Goal: Book appointment/travel/reservation

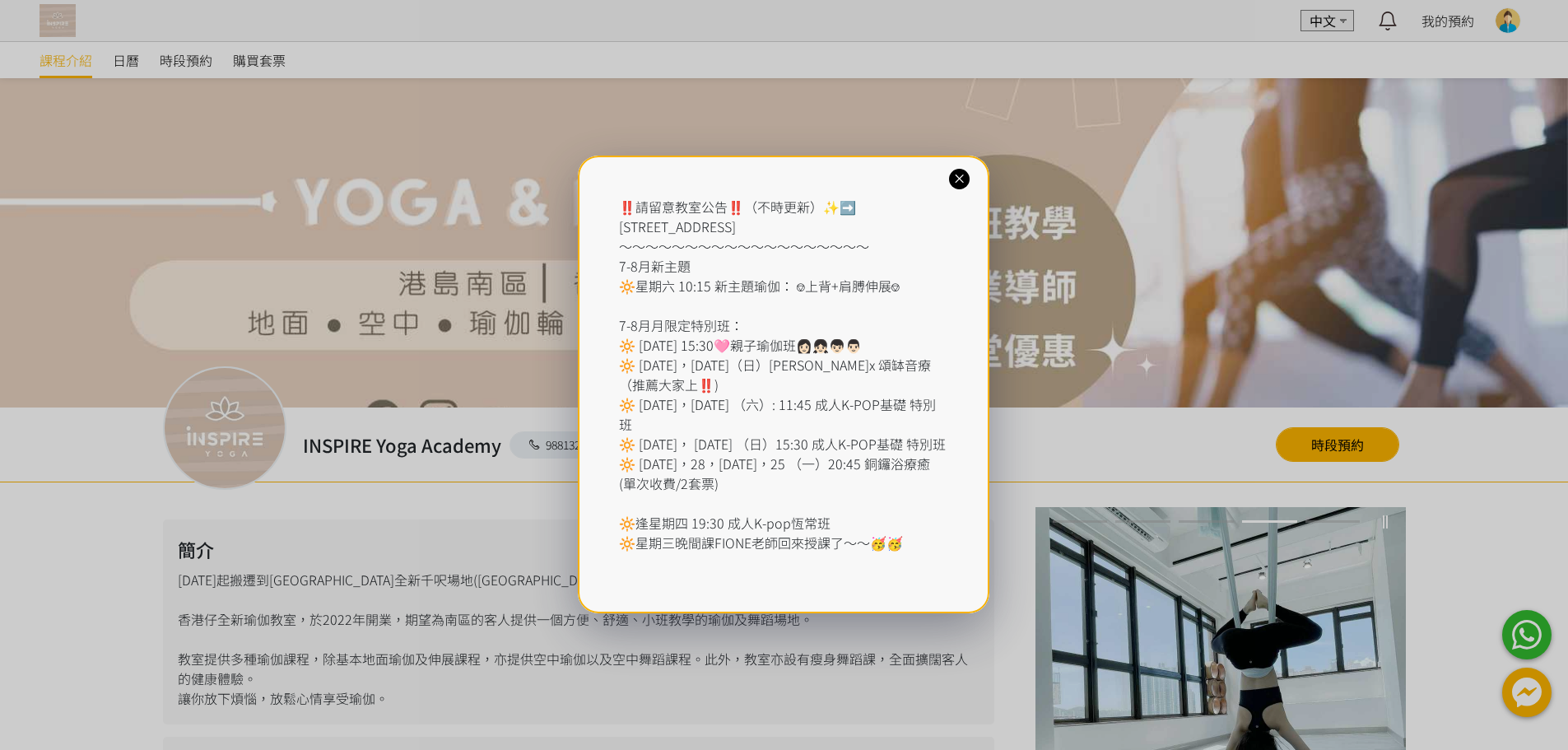
click at [963, 179] on icon at bounding box center [959, 179] width 15 height 15
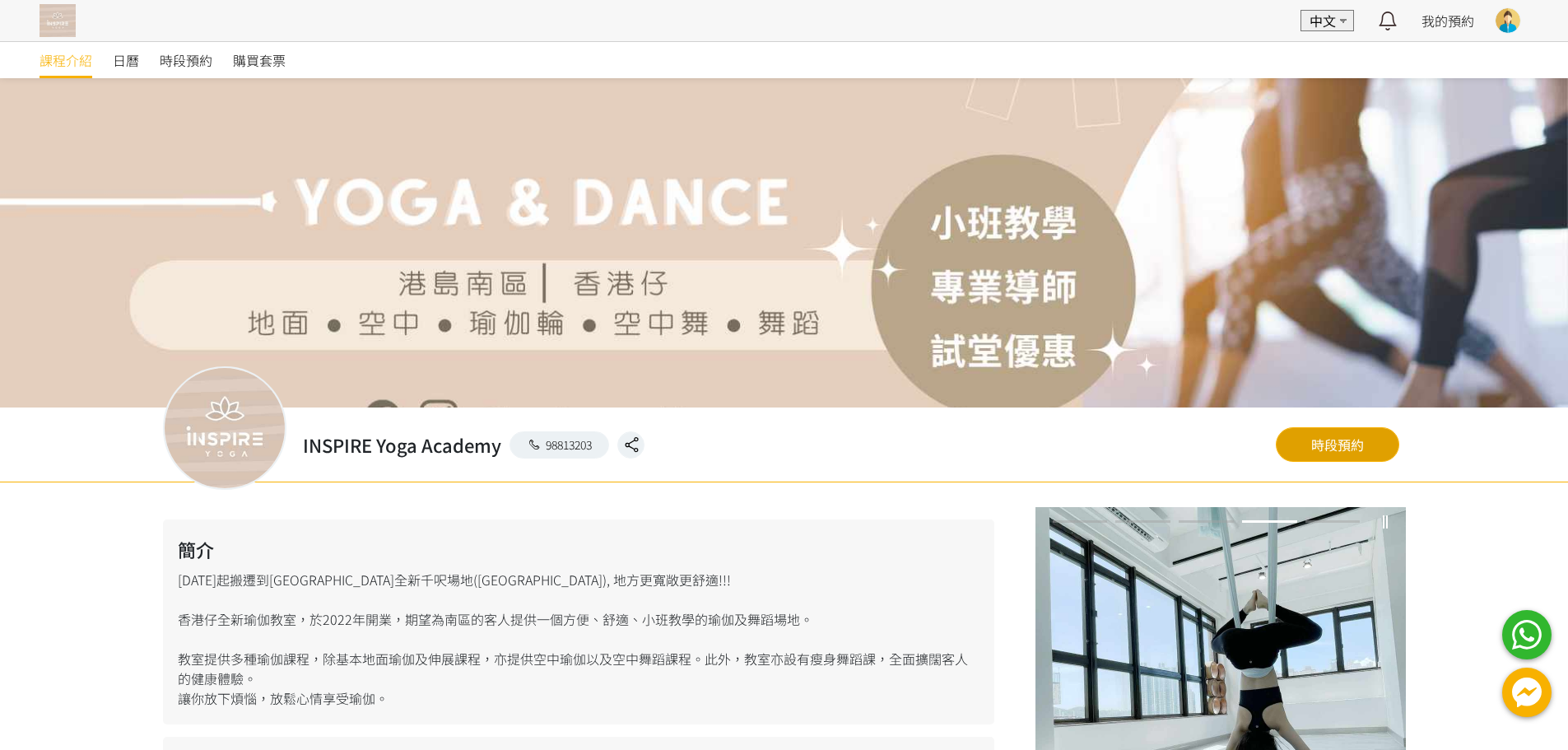
click at [1341, 440] on link "時段預約" at bounding box center [1338, 444] width 123 height 34
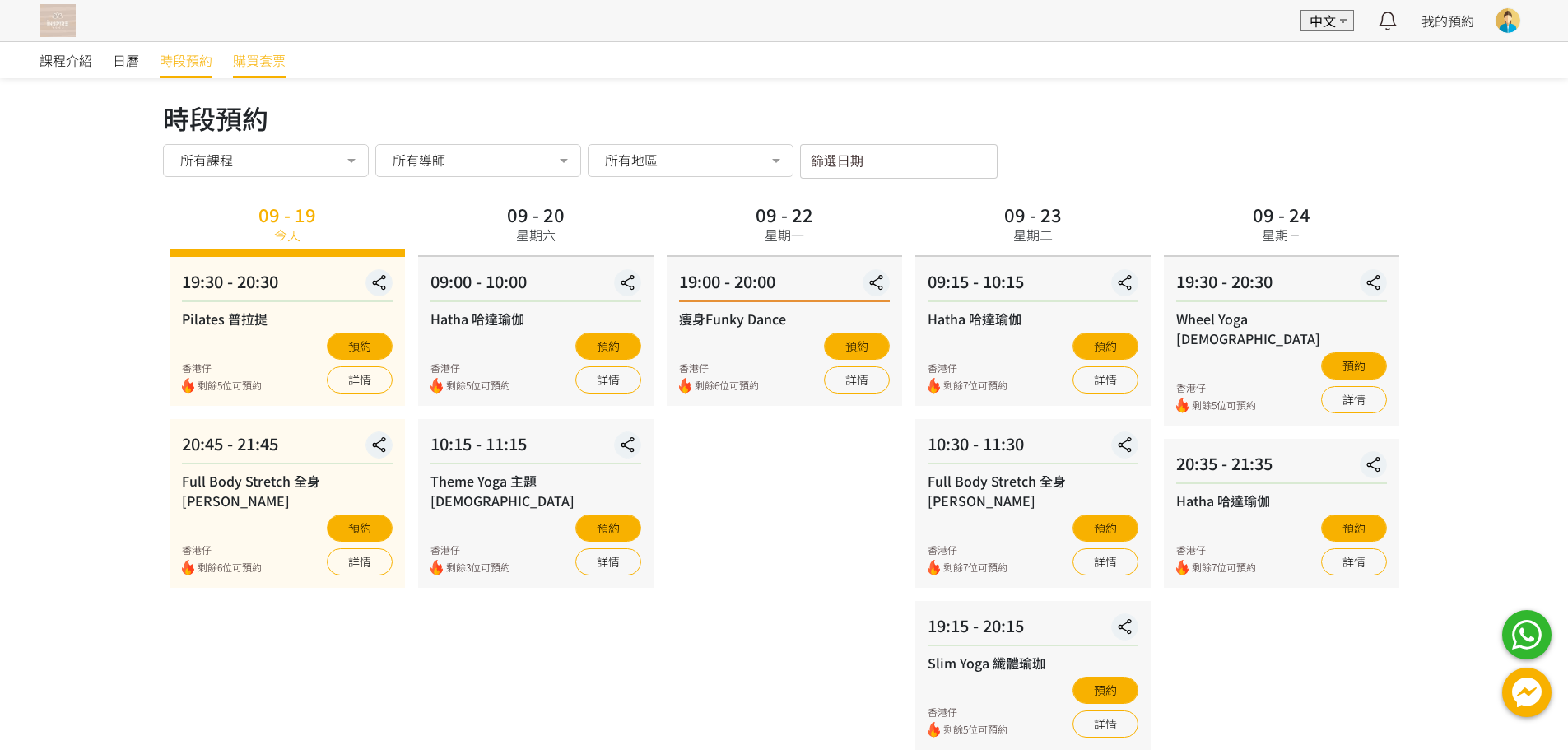
click at [278, 62] on span "購買套票" at bounding box center [259, 60] width 53 height 20
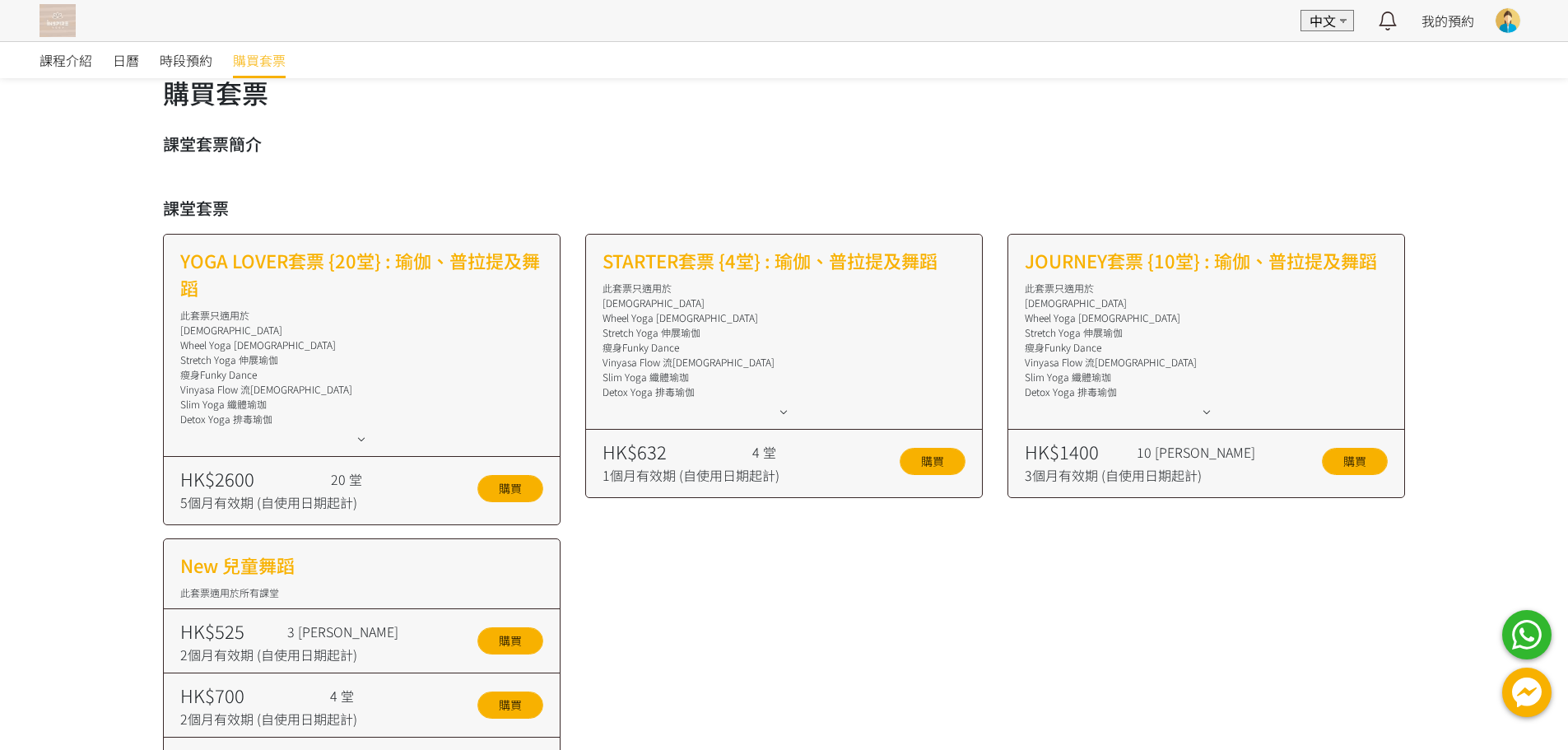
scroll to position [20, 0]
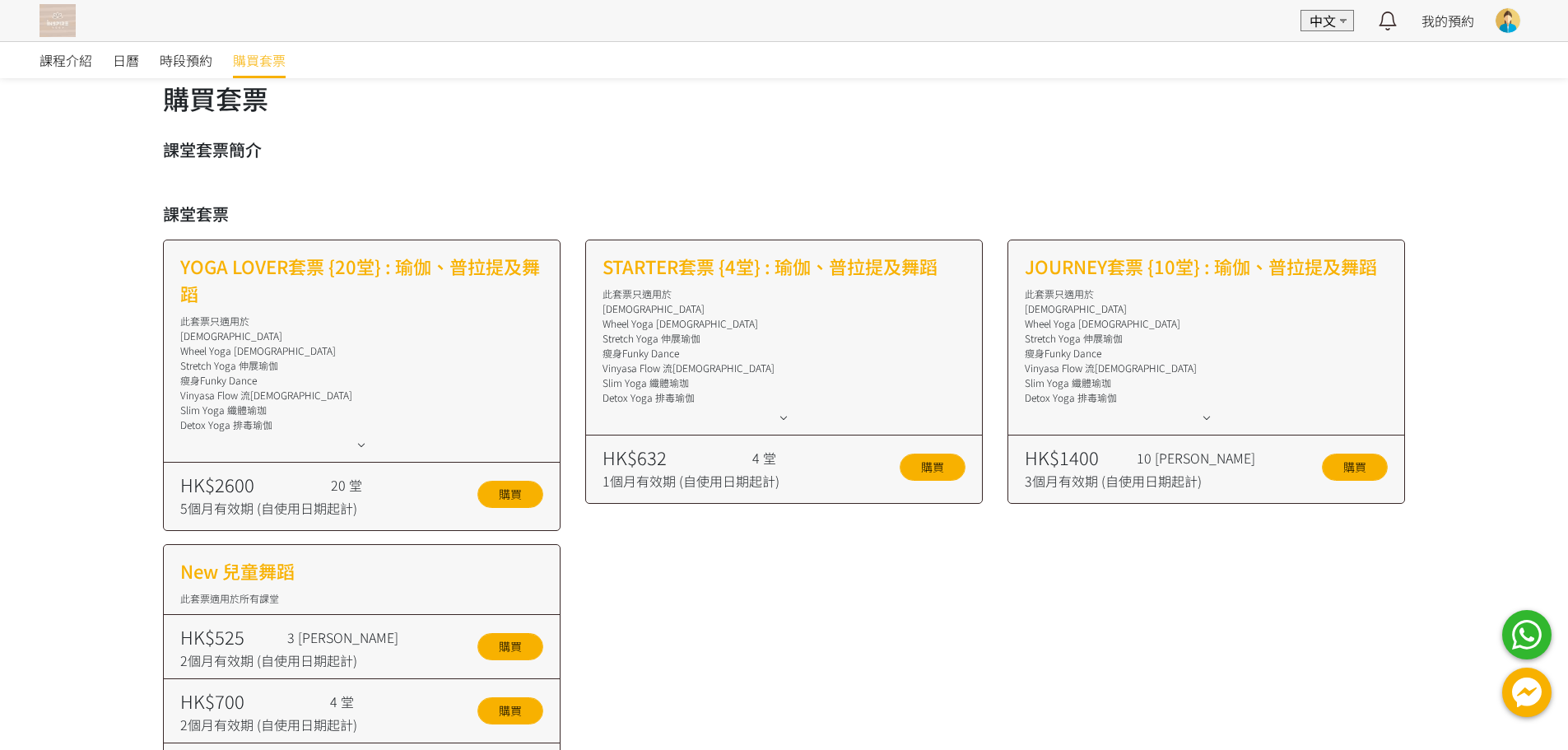
click at [1206, 417] on icon at bounding box center [1206, 417] width 18 height 14
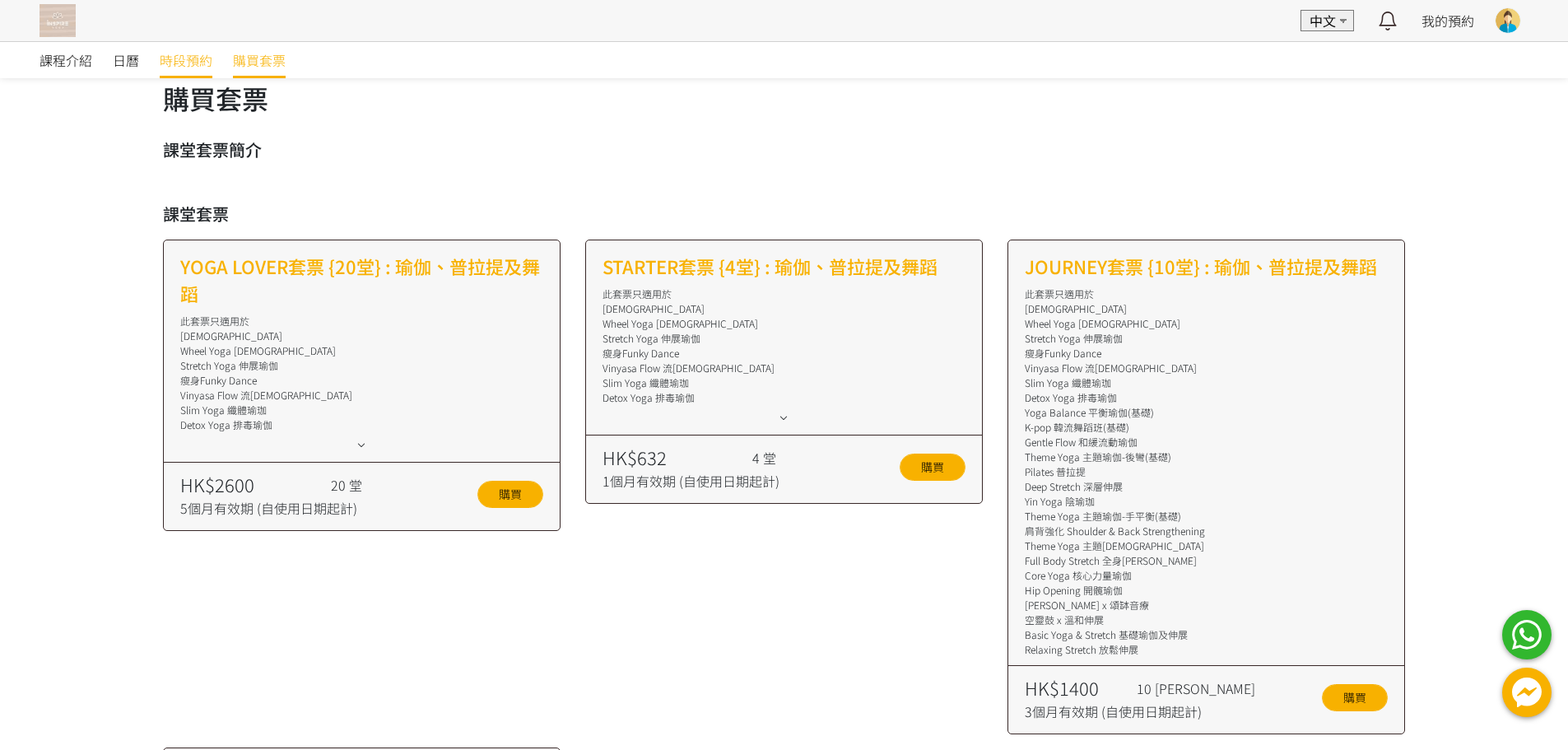
click at [162, 63] on span "時段預約" at bounding box center [186, 60] width 53 height 20
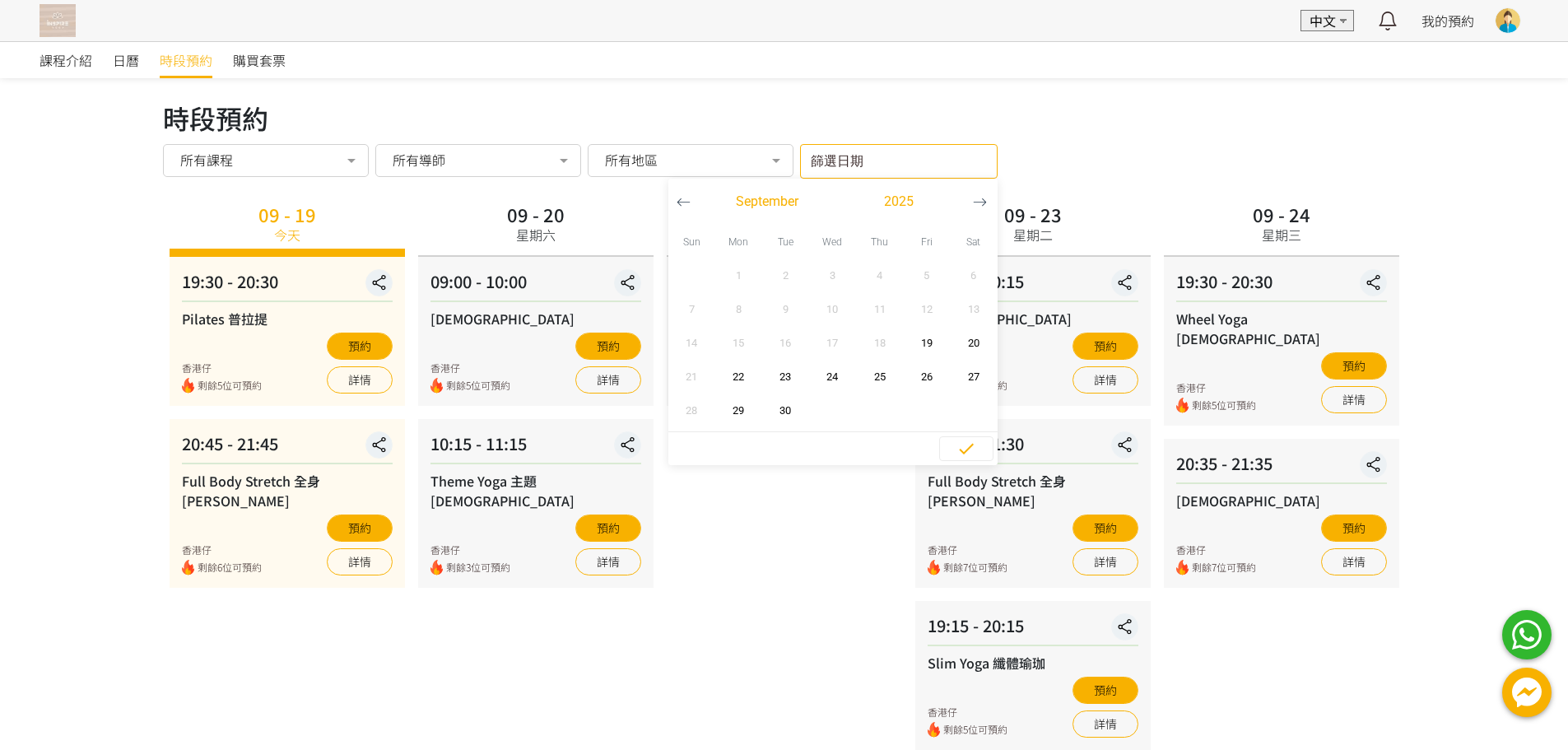
click at [884, 163] on input "篩選日期" at bounding box center [899, 161] width 198 height 34
click at [922, 376] on span "26" at bounding box center [926, 377] width 37 height 16
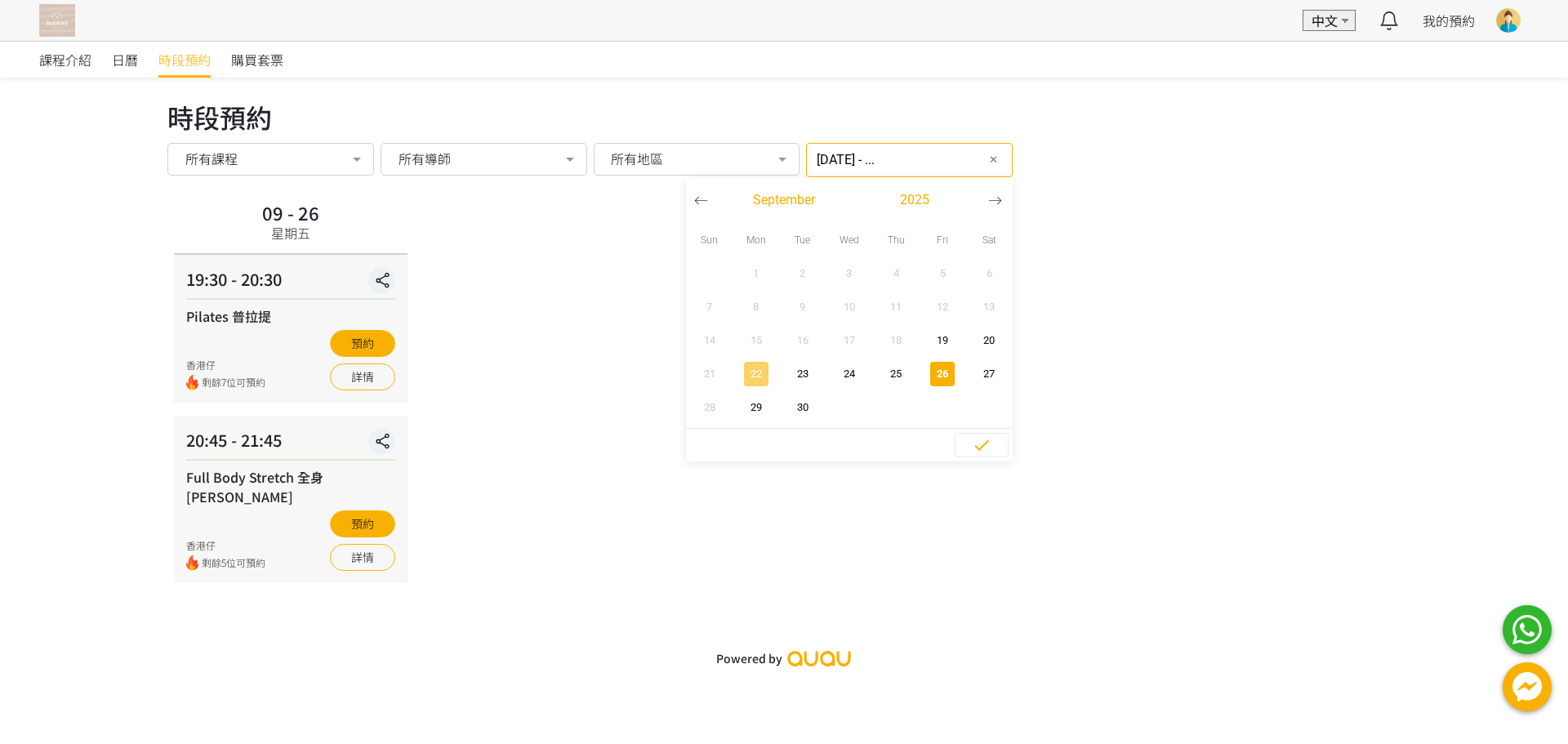
click at [737, 372] on span "22" at bounding box center [755, 374] width 37 height 16
type input "2025-09-22 - ..."
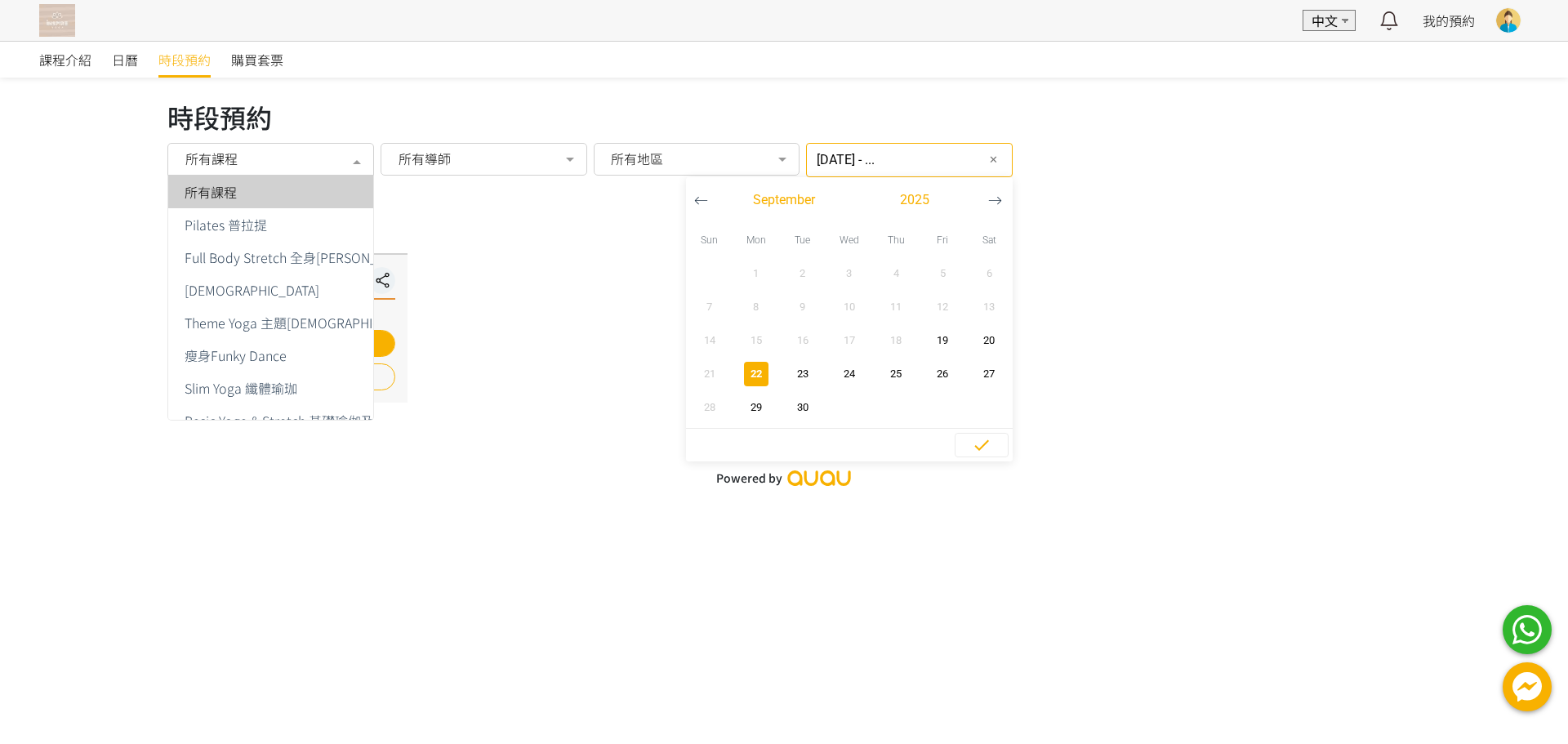
click at [304, 158] on div "所有課程" at bounding box center [271, 158] width 183 height 16
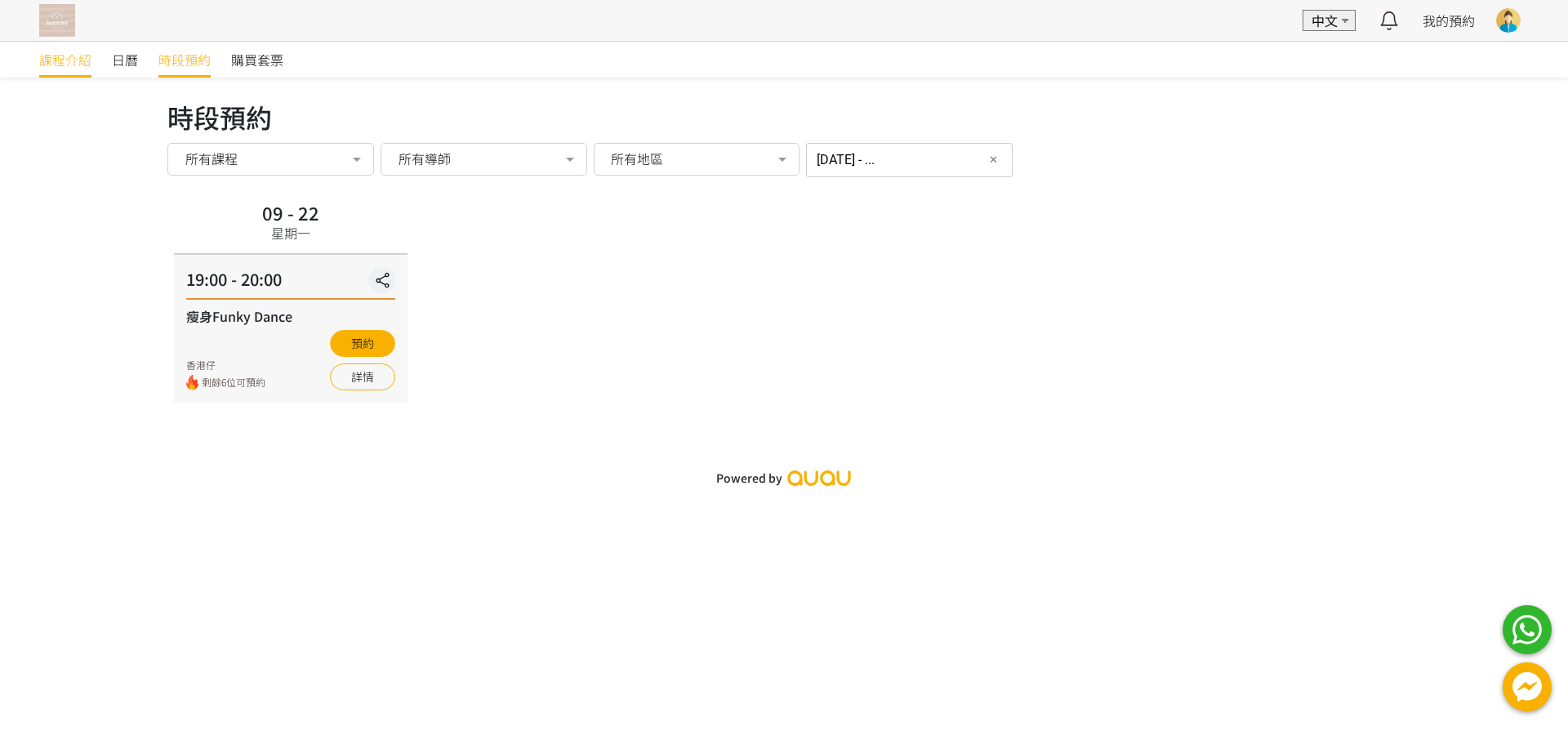
click at [73, 66] on span "課程介紹" at bounding box center [66, 59] width 52 height 20
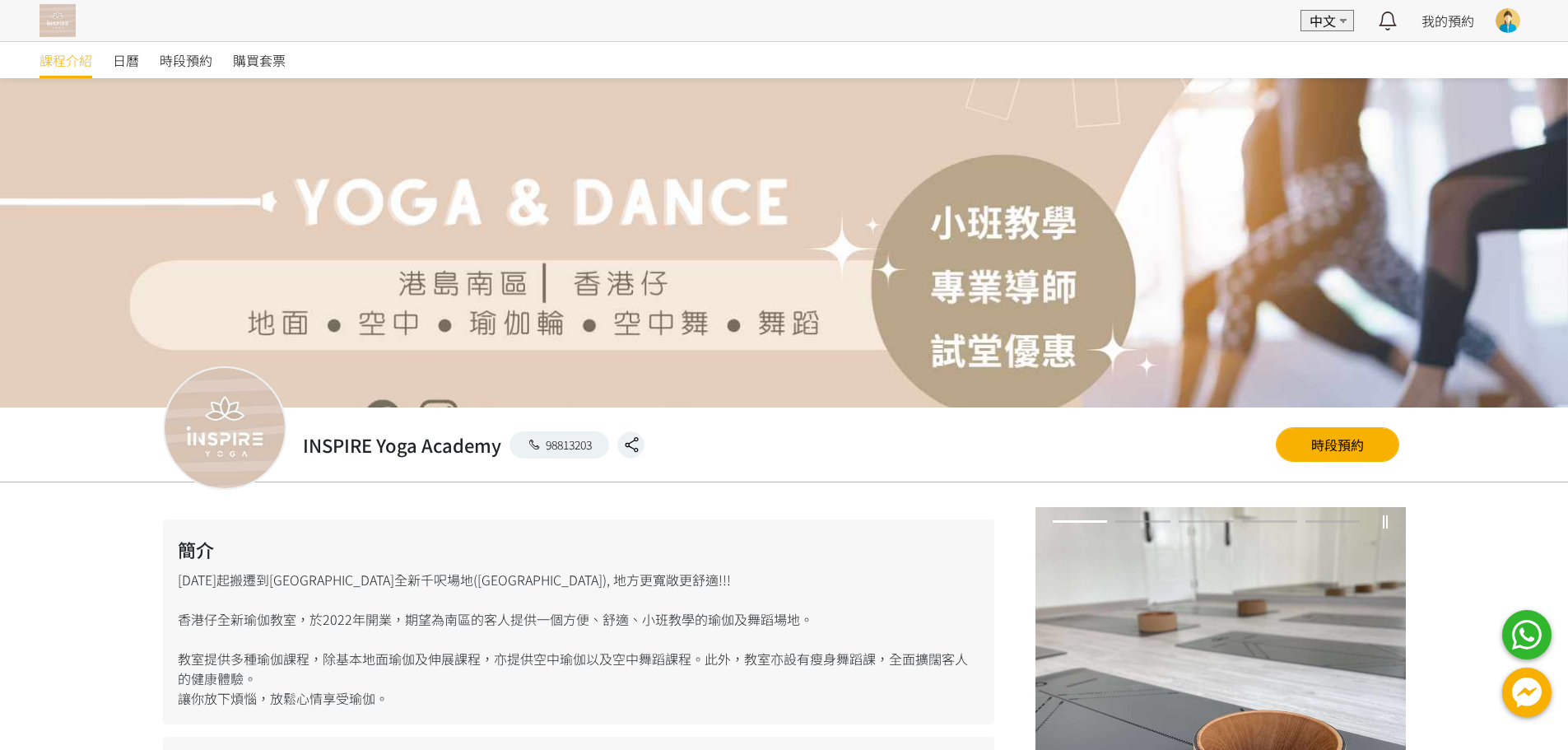
scroll to position [716, 0]
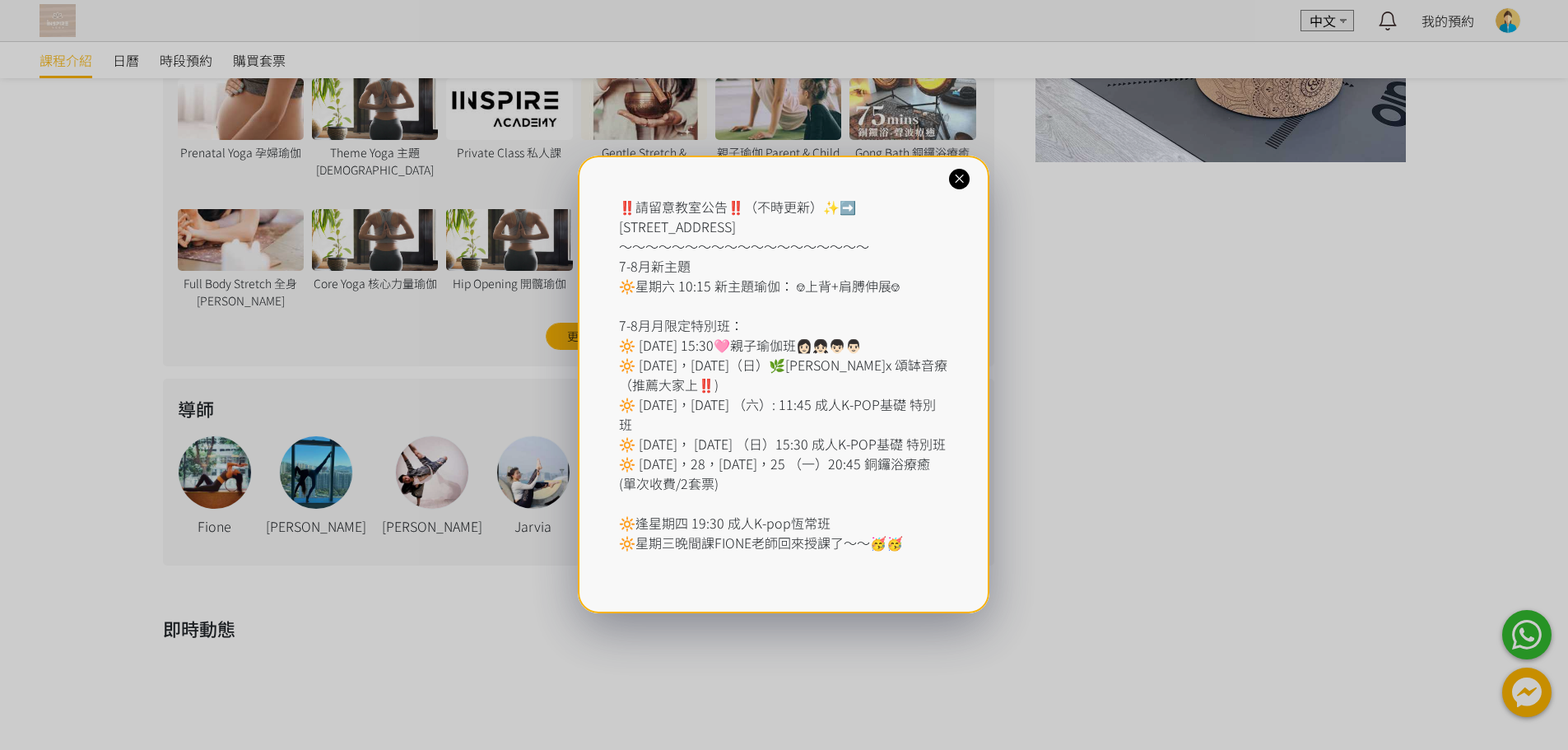
click at [953, 183] on icon at bounding box center [959, 179] width 15 height 15
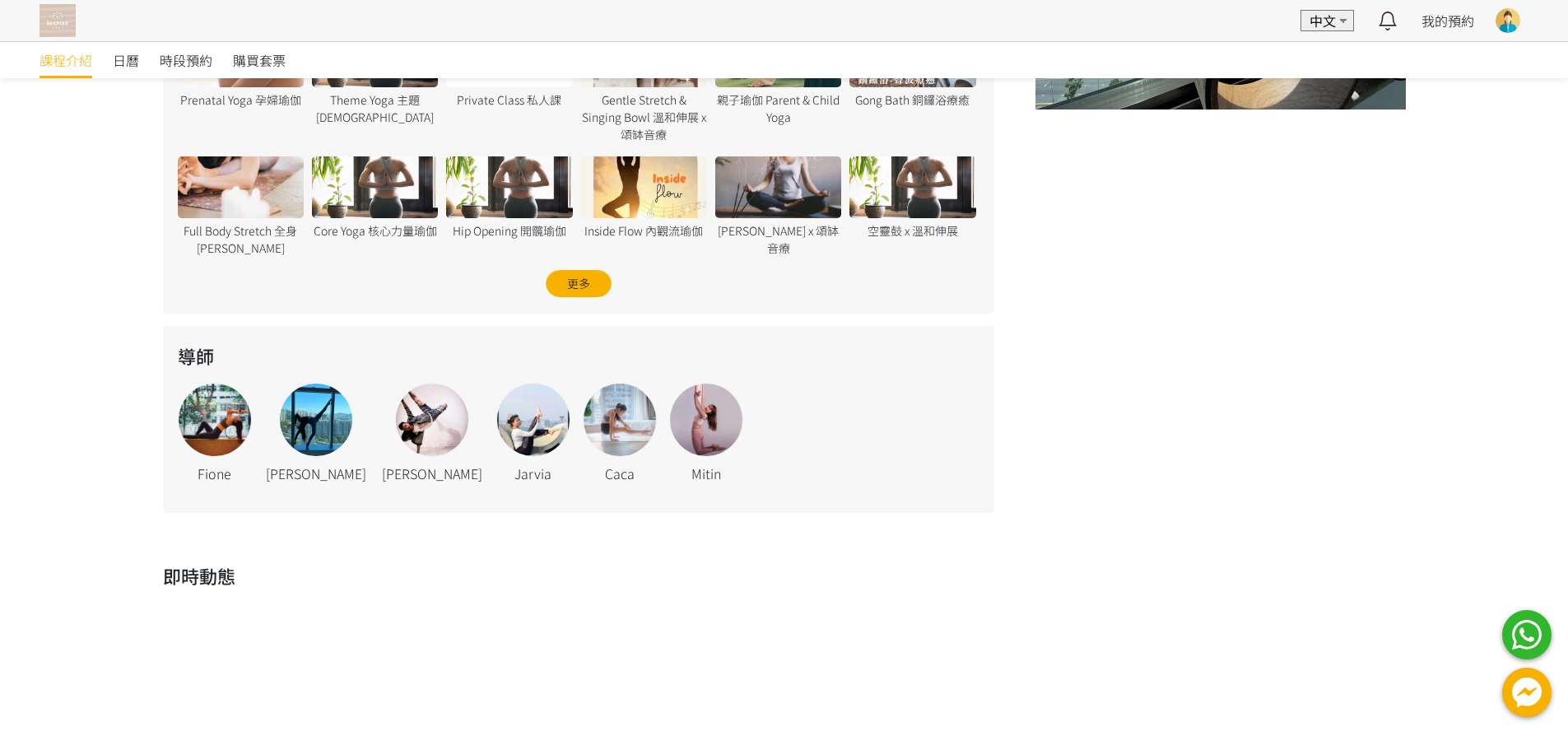
scroll to position [881, 0]
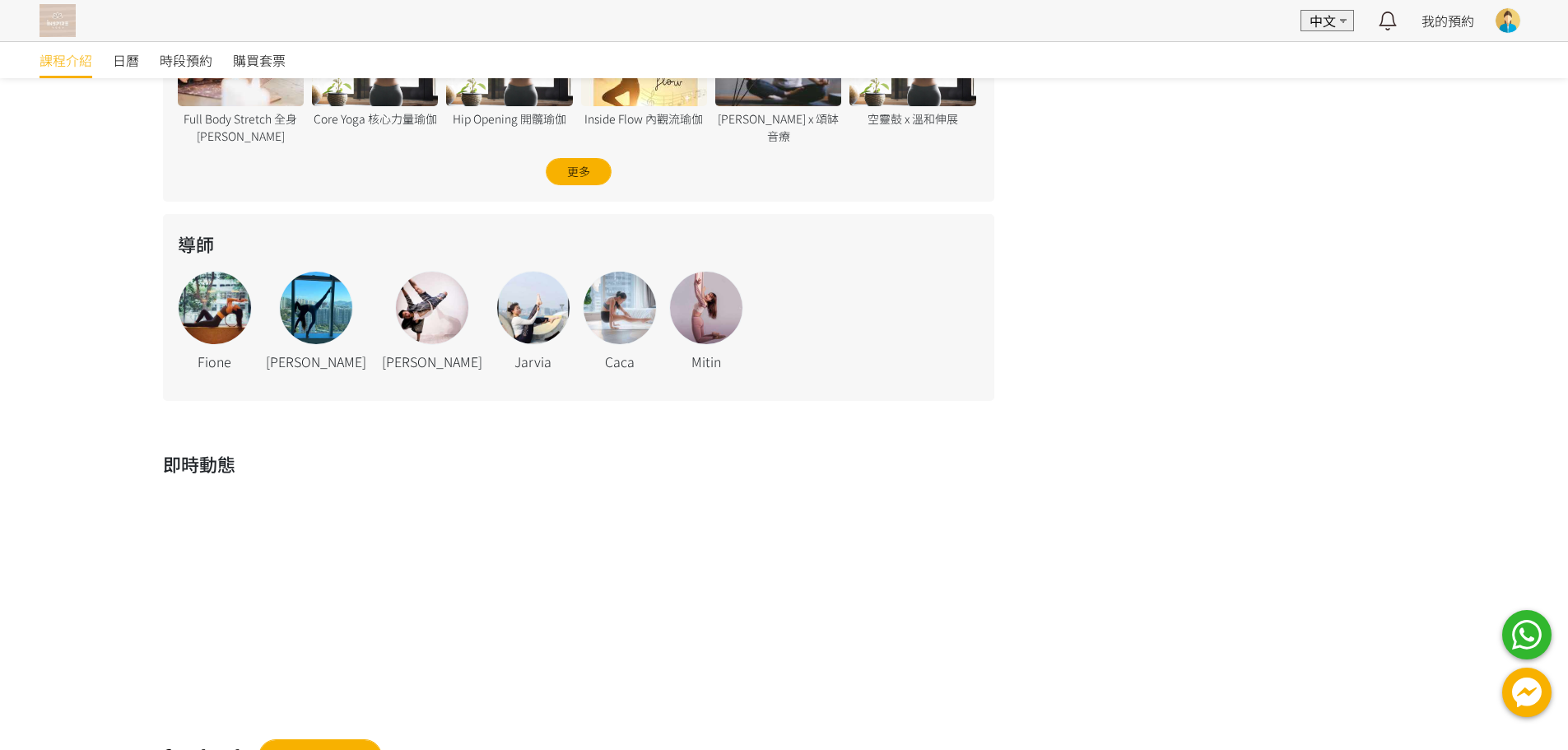
click at [220, 311] on div at bounding box center [215, 308] width 73 height 73
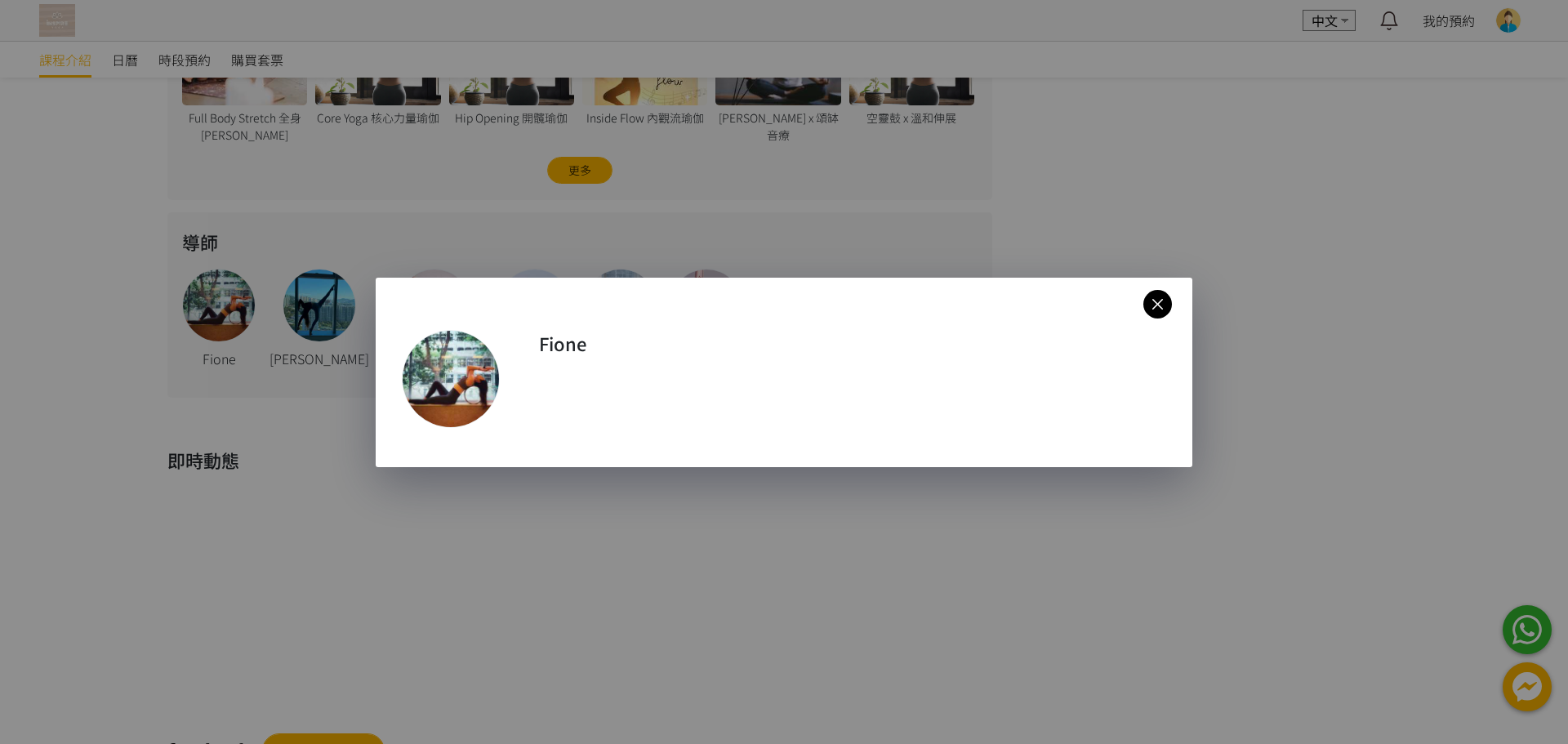
click at [1153, 309] on icon at bounding box center [1158, 304] width 29 height 21
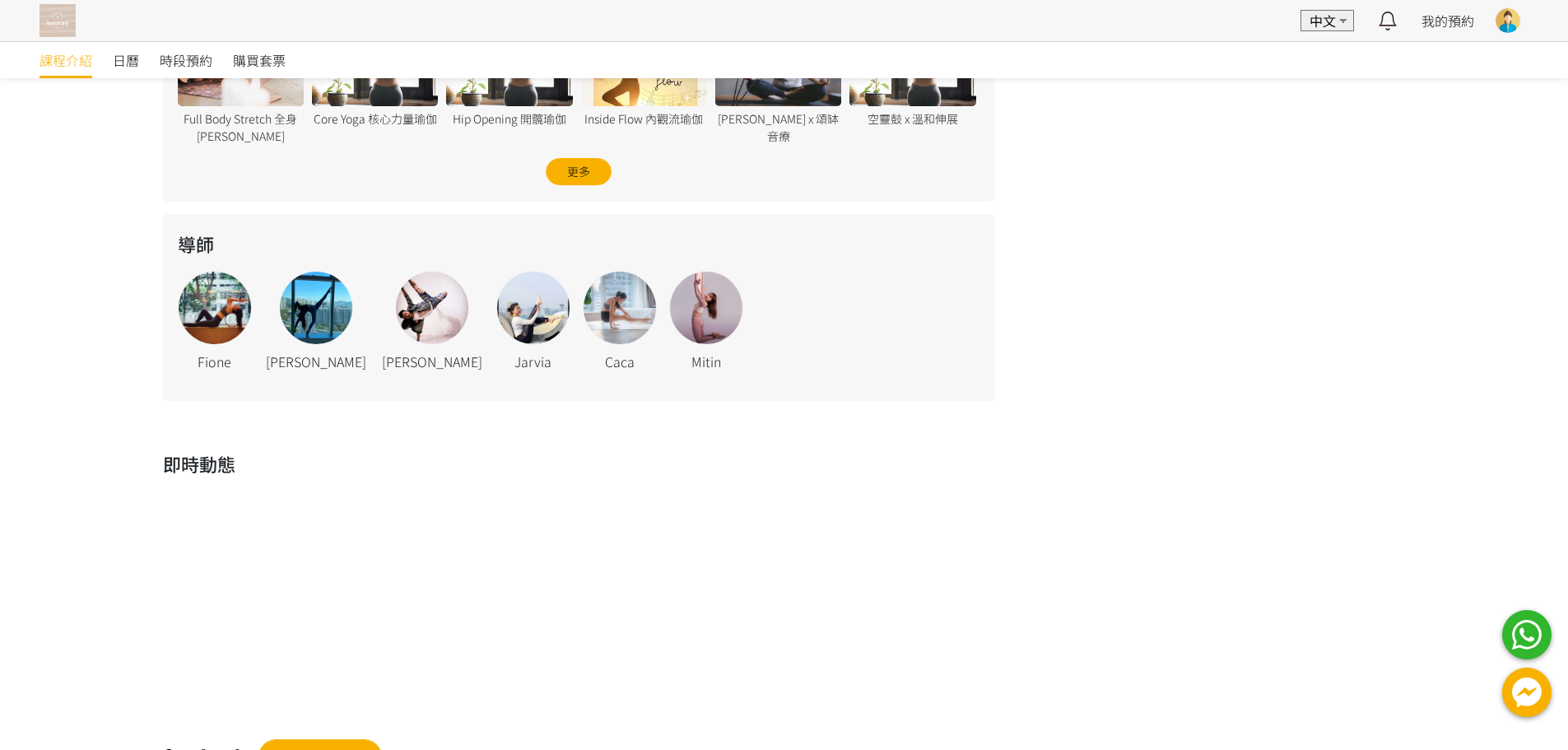
click at [583, 346] on div "Caca" at bounding box center [620, 321] width 74 height 101
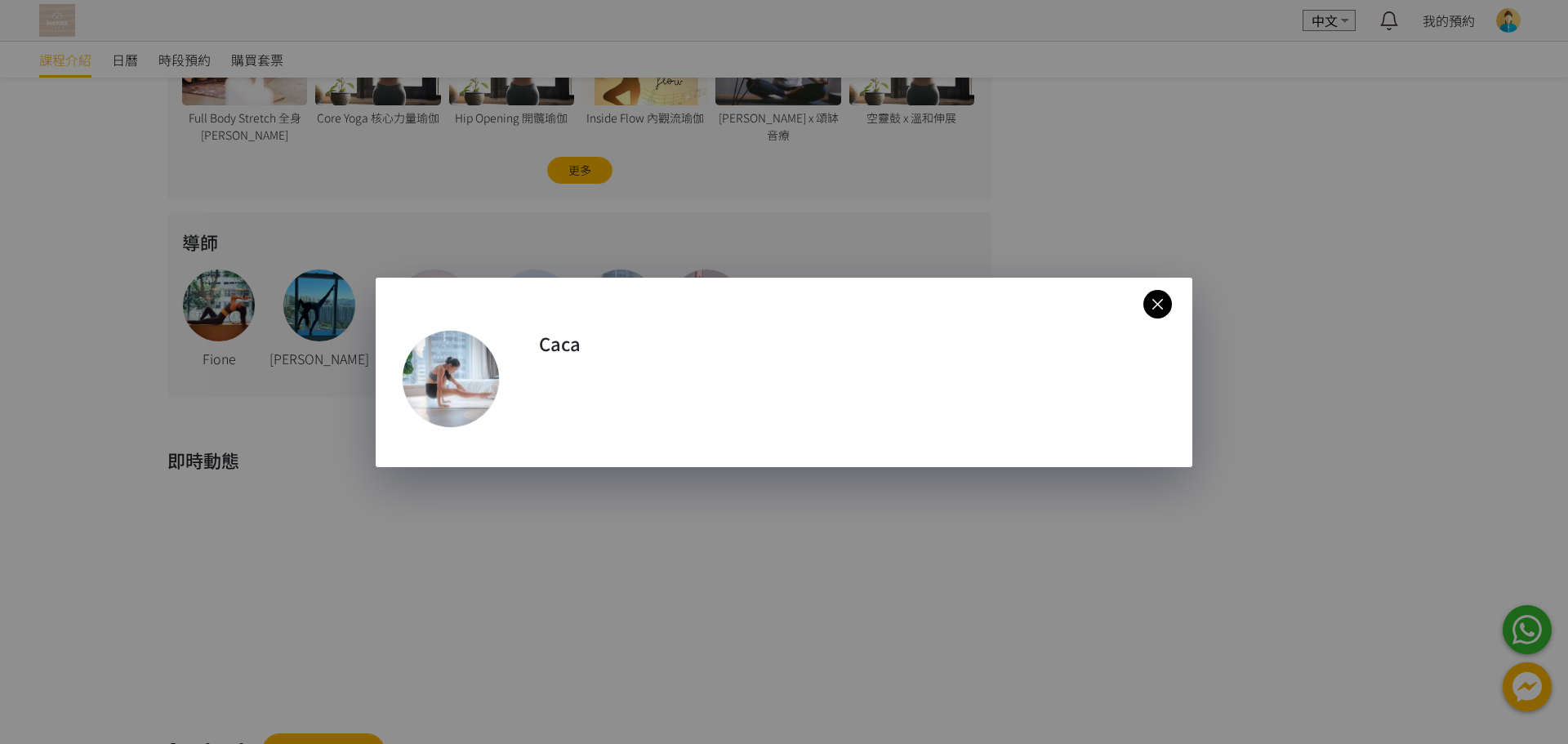
click at [1161, 304] on icon at bounding box center [1158, 304] width 29 height 21
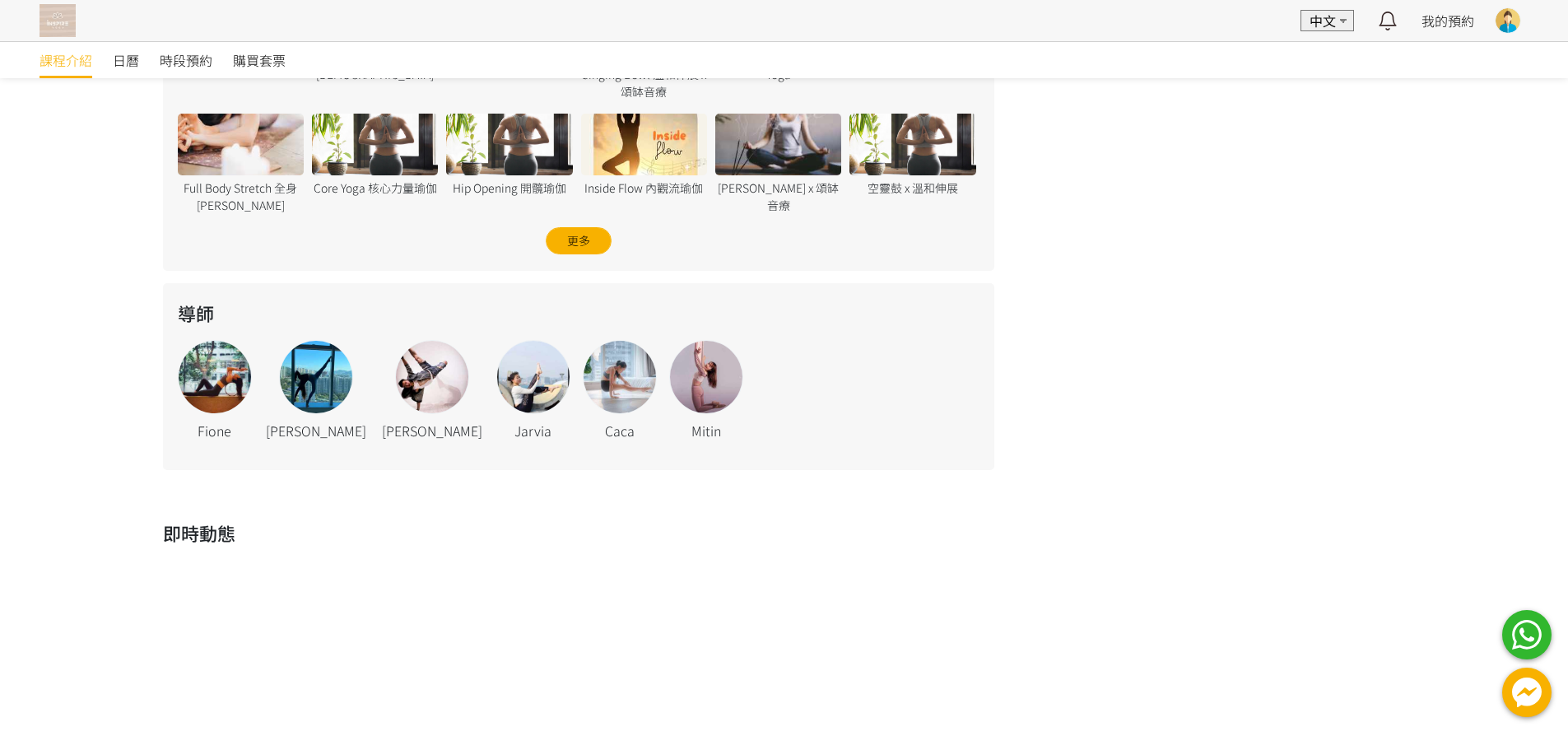
scroll to position [716, 0]
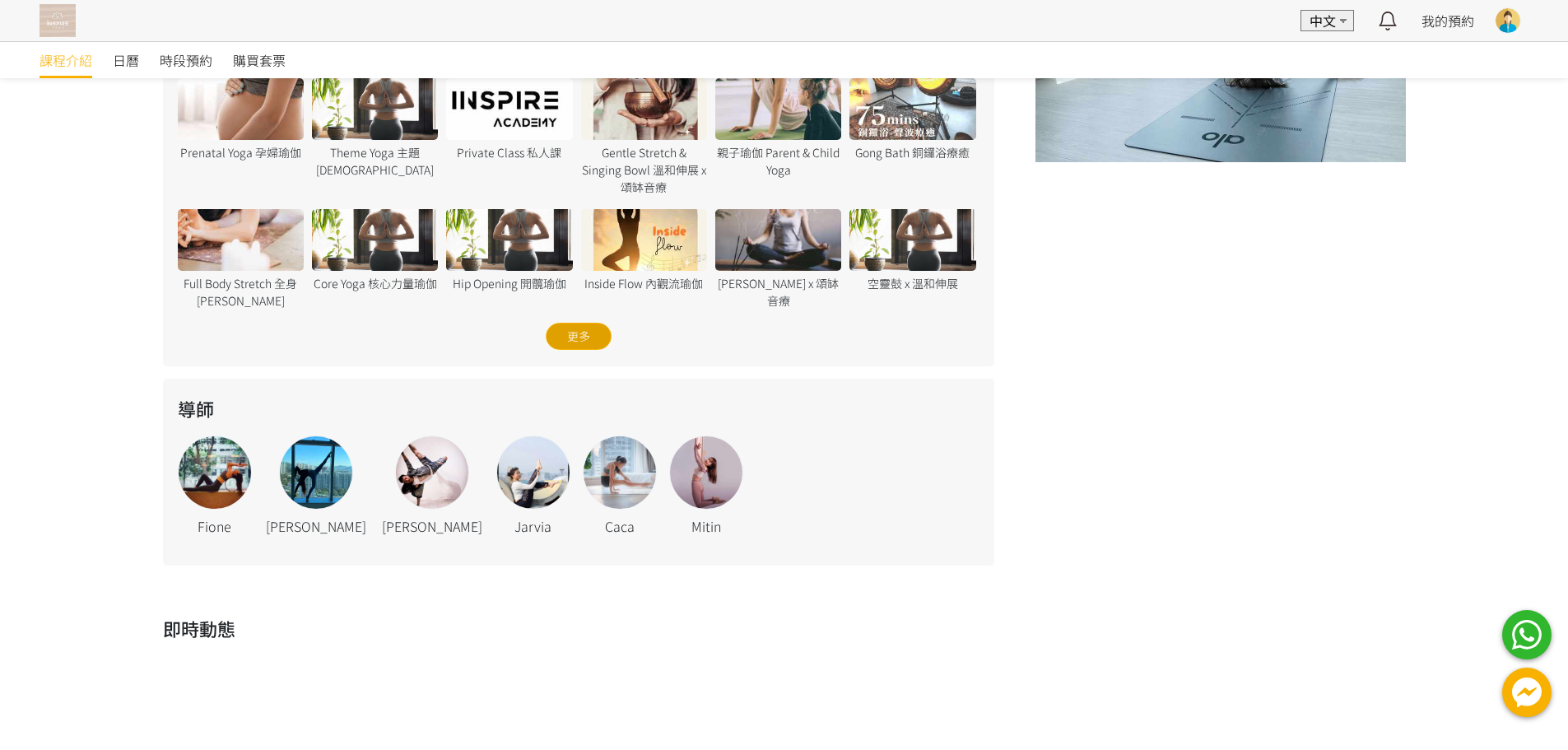
click at [605, 331] on div "更多" at bounding box center [578, 336] width 66 height 27
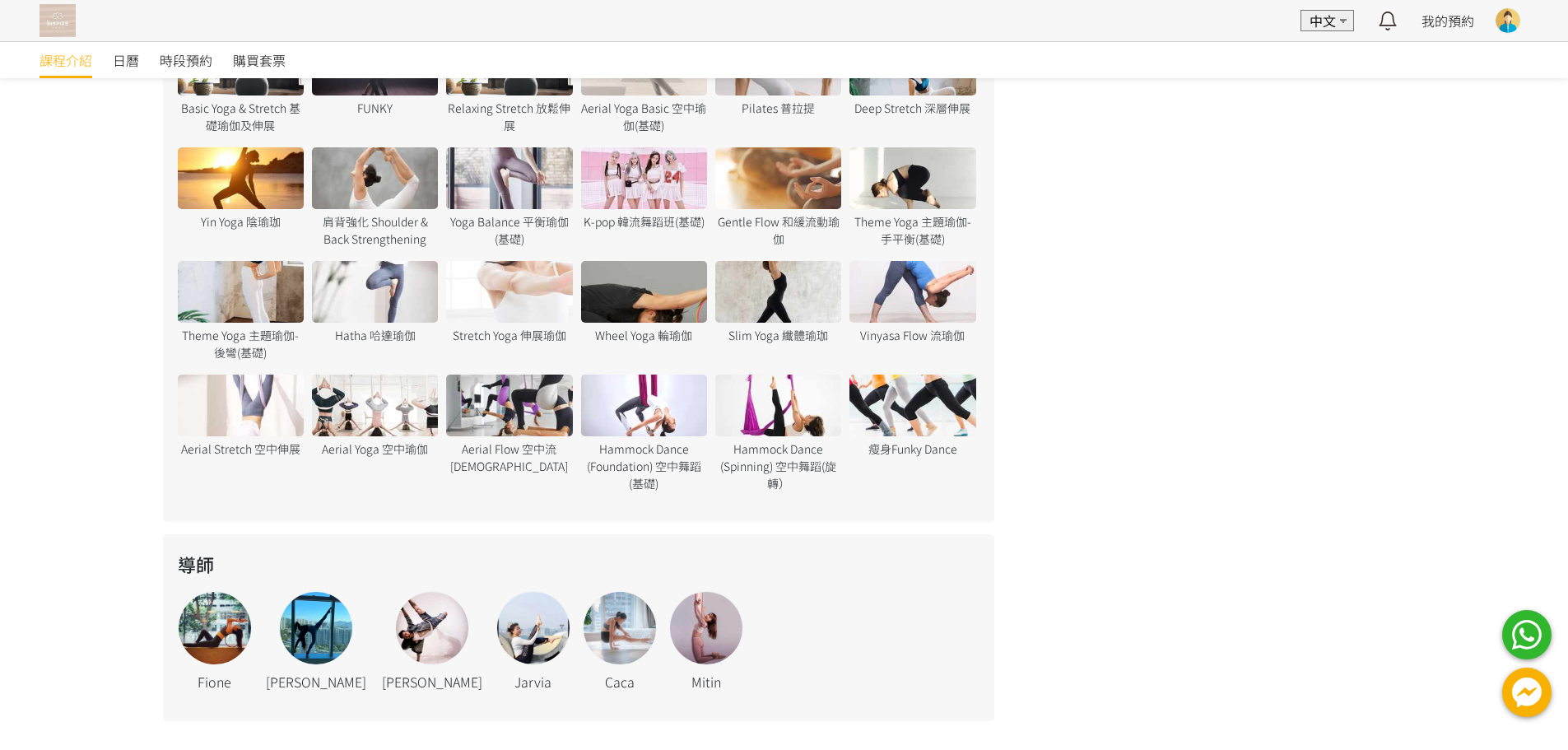
scroll to position [996, 0]
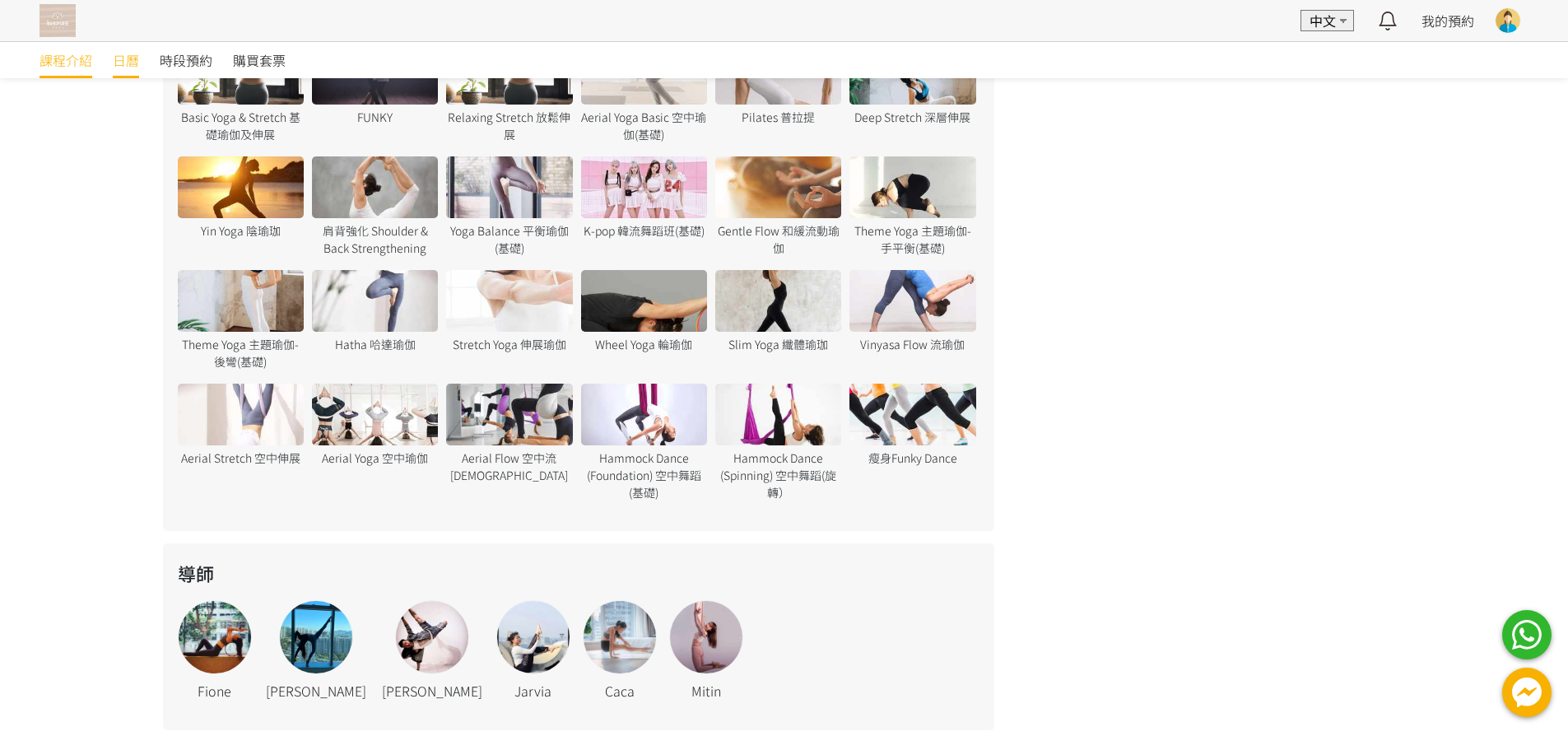
click at [118, 67] on span "日曆" at bounding box center [125, 60] width 26 height 20
